Goal: Task Accomplishment & Management: Use online tool/utility

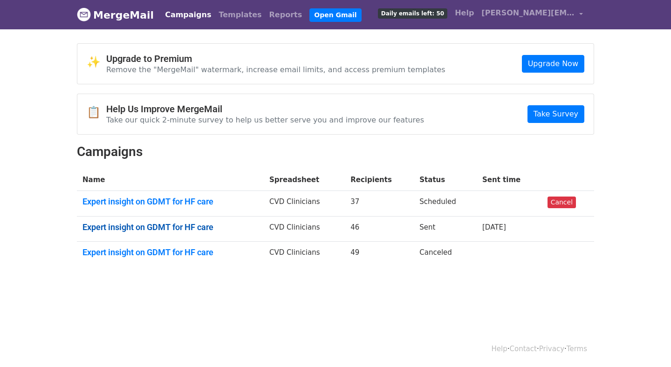
click at [210, 226] on link "Expert insight on GDMT for HF care" at bounding box center [170, 227] width 176 height 10
